Goal: Task Accomplishment & Management: Use online tool/utility

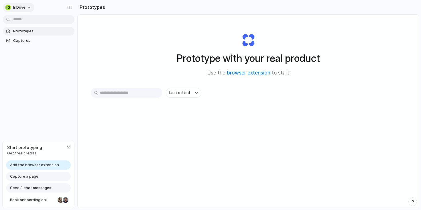
click at [25, 6] on span "inDrive" at bounding box center [19, 8] width 12 height 6
click at [92, 159] on div "Settings Invite members Change theme Sign out" at bounding box center [210, 105] width 421 height 210
click at [23, 154] on span "Get free credits" at bounding box center [24, 153] width 35 height 6
click at [68, 146] on div "button" at bounding box center [68, 147] width 5 height 5
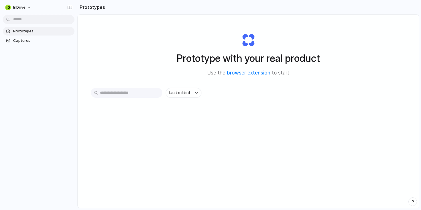
click at [25, 32] on span "Prototypes" at bounding box center [42, 31] width 59 height 6
click at [20, 42] on span "Captures" at bounding box center [42, 41] width 59 height 6
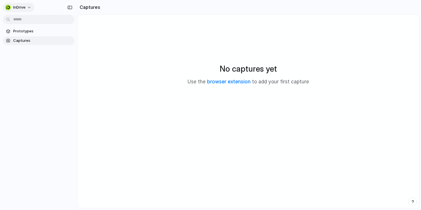
click at [23, 9] on span "inDrive" at bounding box center [19, 8] width 12 height 6
click at [18, 19] on span "Settings" at bounding box center [21, 20] width 16 height 6
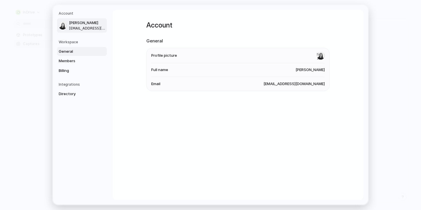
click at [71, 50] on span "General" at bounding box center [77, 52] width 37 height 6
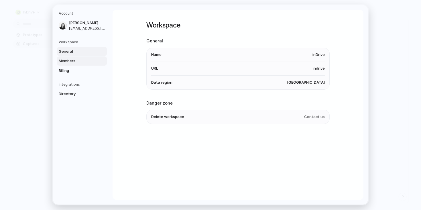
click at [69, 58] on link "Members" at bounding box center [82, 60] width 50 height 9
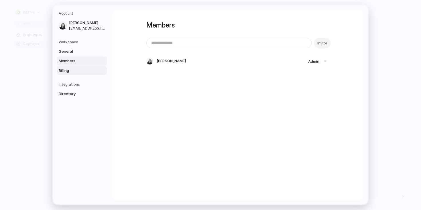
click at [62, 69] on span "Billing" at bounding box center [77, 71] width 37 height 6
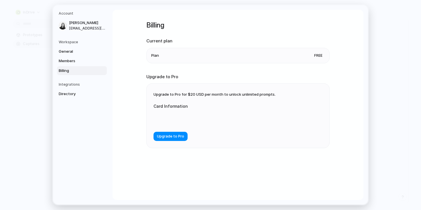
click at [222, 96] on span "Upgrade to Pro for $20 USD per month to unlock unlimited prompts." at bounding box center [215, 94] width 122 height 5
click at [223, 95] on span "Upgrade to Pro for $20 USD per month to unlock unlimited prompts." at bounding box center [215, 94] width 122 height 5
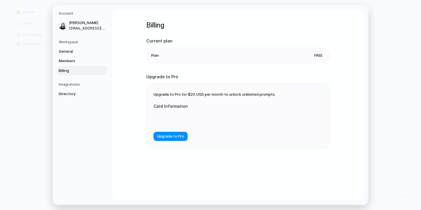
click at [223, 95] on span "Upgrade to Pro for $20 USD per month to unlock unlimited prompts." at bounding box center [215, 94] width 122 height 5
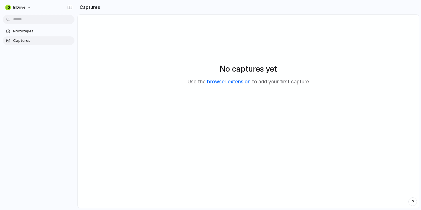
click at [239, 81] on link "browser extension" at bounding box center [229, 82] width 44 height 6
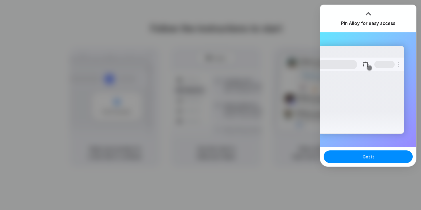
click at [368, 12] on div at bounding box center [368, 13] width 9 height 9
click at [378, 159] on button "Got it" at bounding box center [368, 156] width 89 height 13
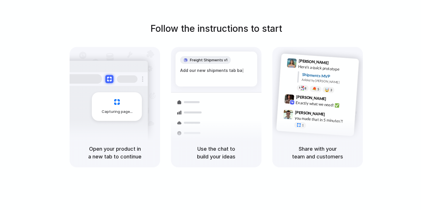
click at [406, 35] on div "Follow the instructions to start Capturing page Open your product in a new tab …" at bounding box center [216, 95] width 421 height 146
click at [200, 27] on h1 "Follow the instructions to start" at bounding box center [216, 29] width 132 height 14
click at [211, 105] on div at bounding box center [211, 105] width 0 height 0
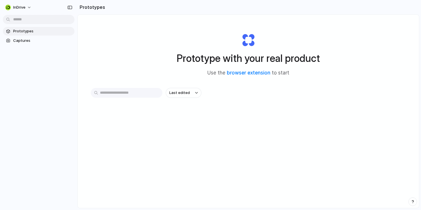
click at [271, 56] on h1 "Prototype with your real product" at bounding box center [248, 58] width 143 height 15
click at [130, 92] on input "text" at bounding box center [127, 93] width 72 height 10
click at [25, 38] on span "Captures" at bounding box center [42, 41] width 59 height 6
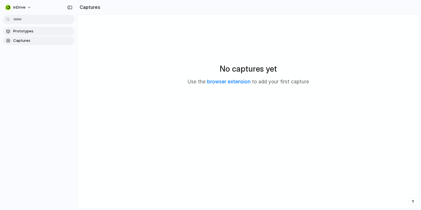
click at [20, 32] on span "Prototypes" at bounding box center [42, 31] width 59 height 6
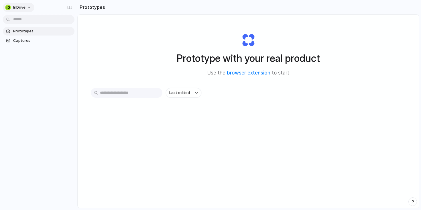
click at [16, 8] on span "inDrive" at bounding box center [19, 8] width 12 height 6
click at [17, 102] on div "Settings Invite members Change theme Sign out" at bounding box center [210, 105] width 421 height 210
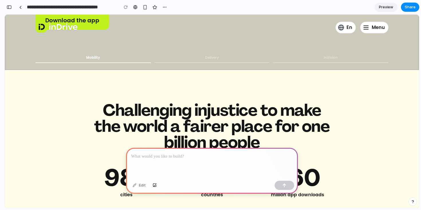
scroll to position [169, 0]
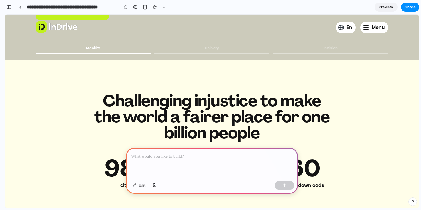
click at [194, 110] on p "Challenging injustice to make the world a fairer place for one billion people" at bounding box center [212, 117] width 244 height 48
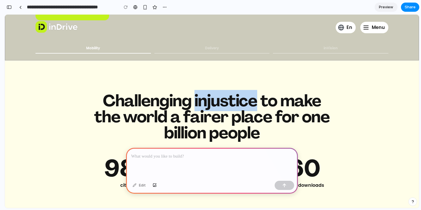
click at [194, 110] on p "Challenging injustice to make the world a fairer place for one billion people" at bounding box center [212, 117] width 244 height 48
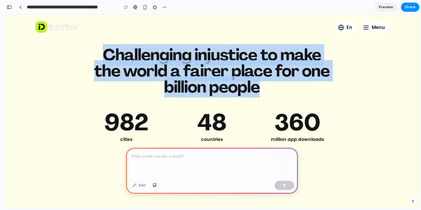
scroll to position [206, 0]
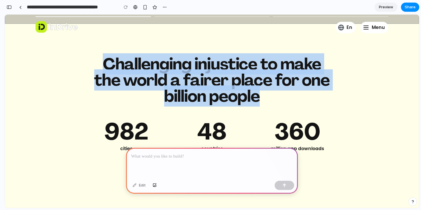
click at [201, 81] on p "Challenging injustice to make the world a fairer place for one billion people" at bounding box center [212, 80] width 244 height 48
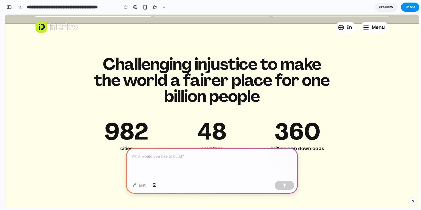
click at [201, 81] on p "Challenging injustice to make the world a fairer place for one billion people" at bounding box center [212, 80] width 244 height 48
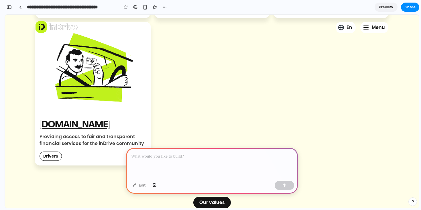
scroll to position [596, 0]
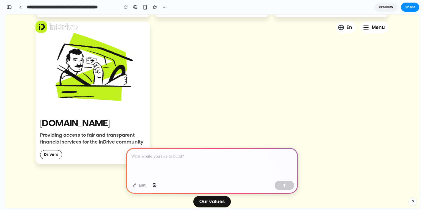
click at [150, 158] on p at bounding box center [212, 156] width 162 height 7
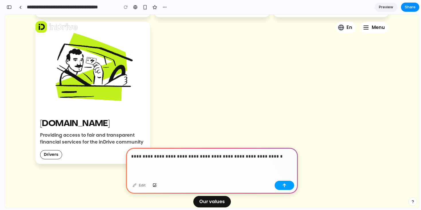
click at [286, 185] on div "button" at bounding box center [285, 185] width 4 height 4
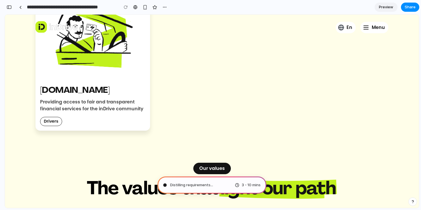
scroll to position [631, 0]
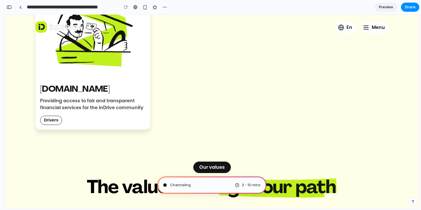
type input "**********"
